Goal: Task Accomplishment & Management: Manage account settings

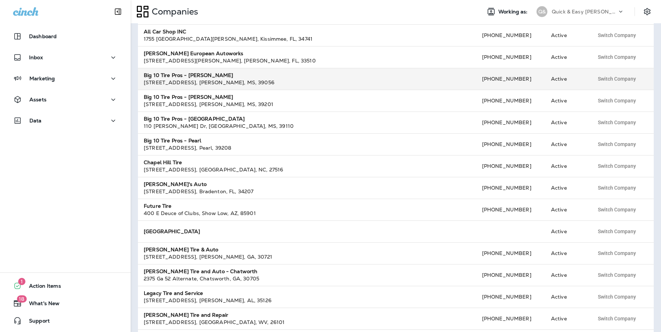
scroll to position [102, 0]
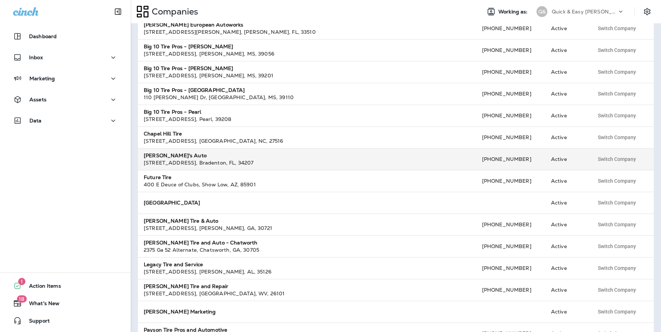
click at [168, 163] on div "[STREET_ADDRESS]" at bounding box center [307, 162] width 327 height 7
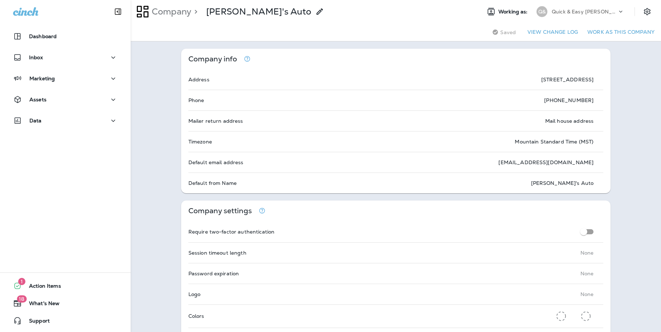
click at [597, 11] on p "Quick & Easy [PERSON_NAME]" at bounding box center [583, 12] width 65 height 6
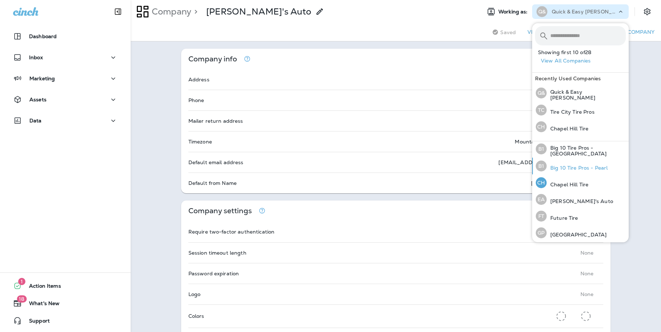
scroll to position [101, 0]
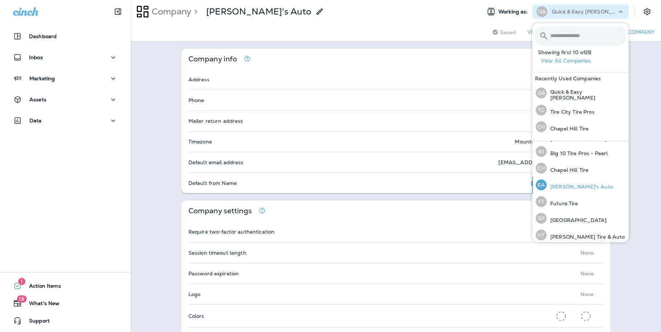
click at [558, 186] on p "[PERSON_NAME]'s Auto" at bounding box center [579, 187] width 66 height 6
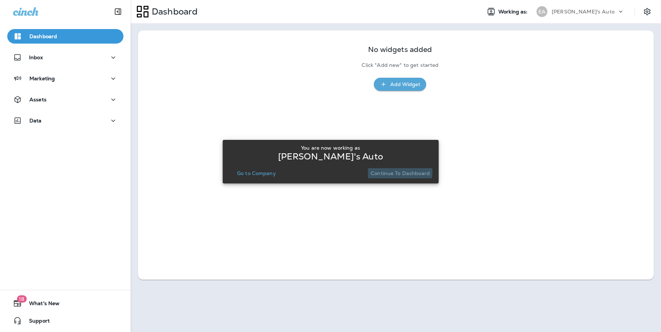
click at [396, 171] on p "Continue to Dashboard" at bounding box center [399, 173] width 59 height 6
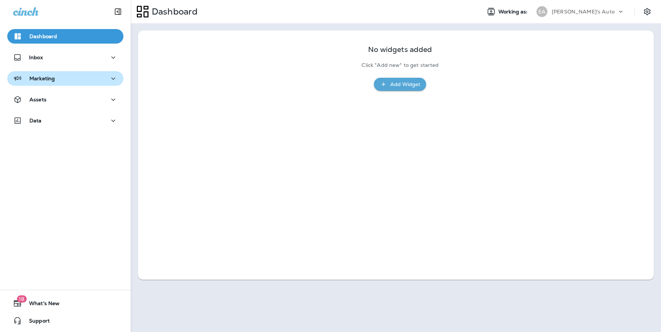
click at [43, 79] on p "Marketing" at bounding box center [41, 78] width 25 height 6
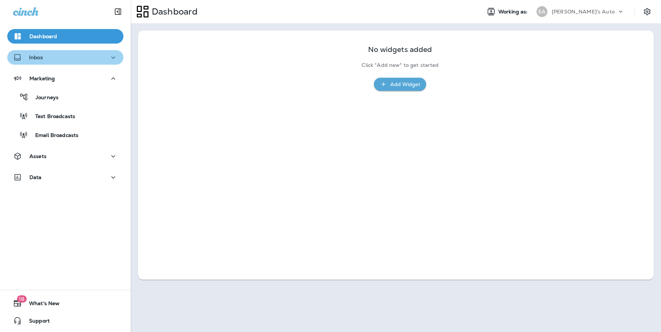
click at [37, 57] on p "Inbox" at bounding box center [36, 57] width 14 height 6
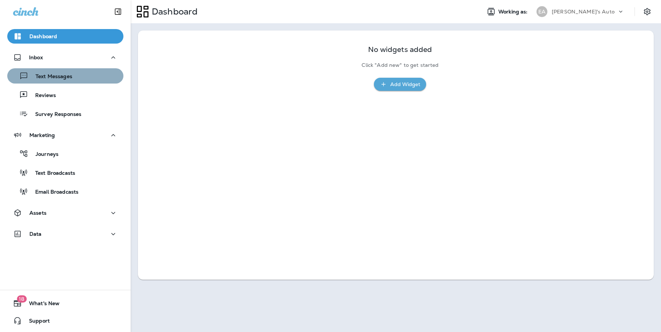
click at [44, 76] on p "Text Messages" at bounding box center [50, 76] width 44 height 7
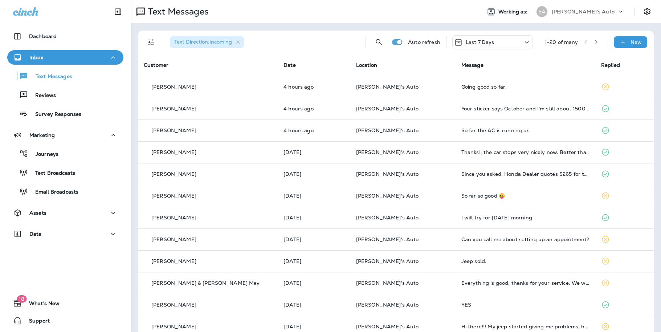
click at [497, 41] on div "Last 7 Days" at bounding box center [492, 42] width 81 height 14
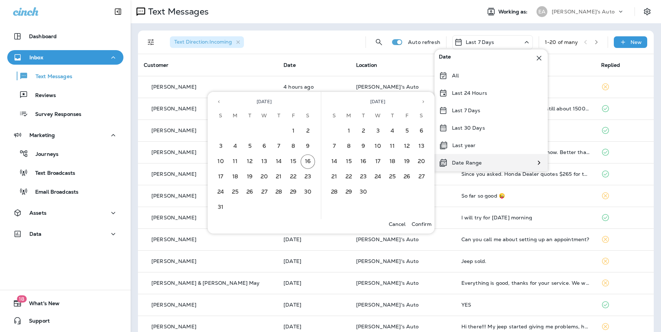
click at [472, 164] on p "Date Range" at bounding box center [467, 163] width 30 height 6
click at [219, 100] on icon "Previous month" at bounding box center [218, 101] width 5 height 5
click at [249, 161] on button "15" at bounding box center [249, 161] width 15 height 15
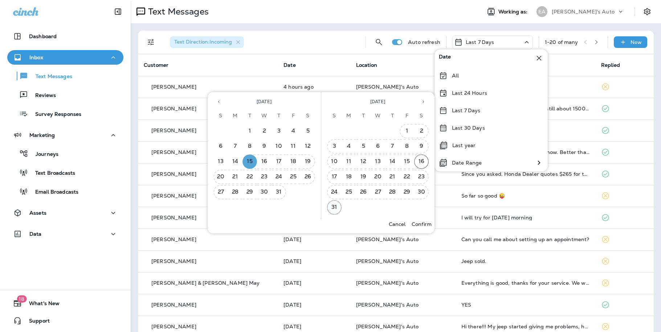
click at [337, 205] on button "31" at bounding box center [334, 207] width 15 height 15
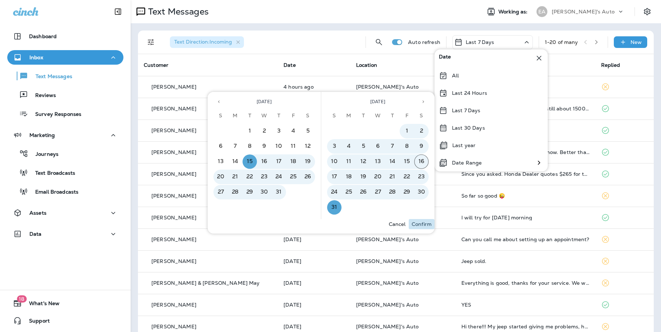
click at [416, 223] on p "Confirm" at bounding box center [421, 224] width 20 height 6
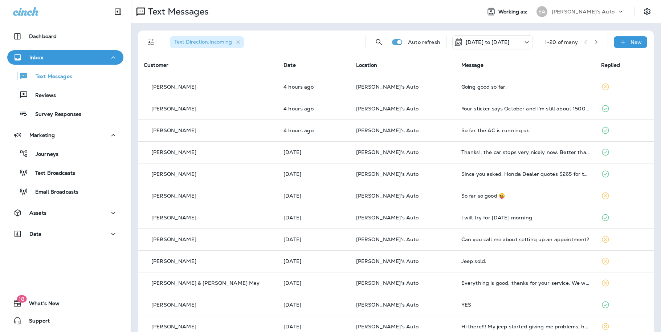
click at [596, 41] on icon "button" at bounding box center [596, 42] width 5 height 5
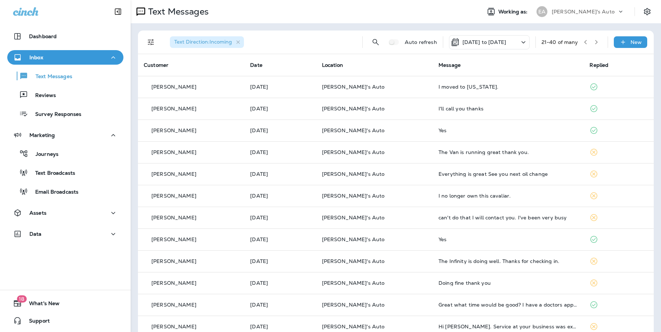
click at [596, 41] on icon "button" at bounding box center [596, 42] width 5 height 5
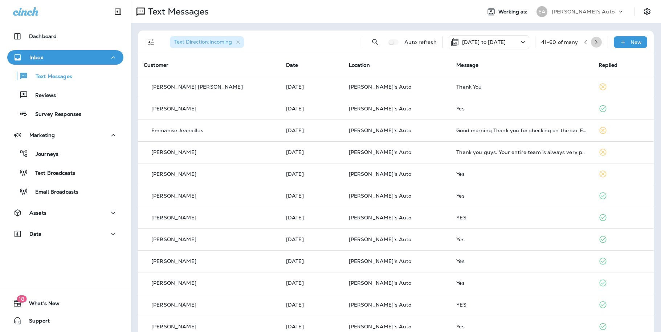
click at [596, 41] on icon "button" at bounding box center [596, 42] width 5 height 5
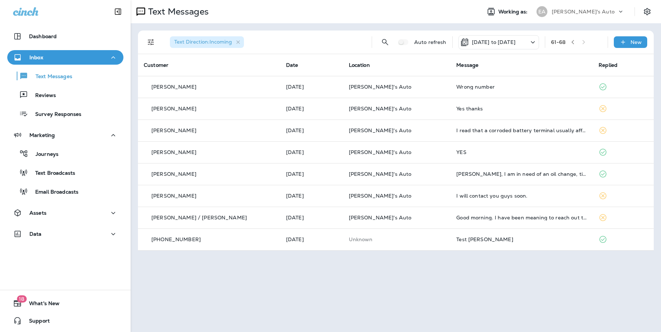
click at [596, 41] on div "61 - 68" at bounding box center [576, 42] width 51 height 11
click at [264, 274] on div "Text Messages Working as: EA [PERSON_NAME]'s Auto Text Direction : Incoming Aut…" at bounding box center [396, 166] width 530 height 332
click at [262, 283] on div "Text Messages Working as: EA [PERSON_NAME]'s Auto Text Direction : Incoming Aut…" at bounding box center [396, 166] width 530 height 332
